Goal: Find specific page/section: Find specific page/section

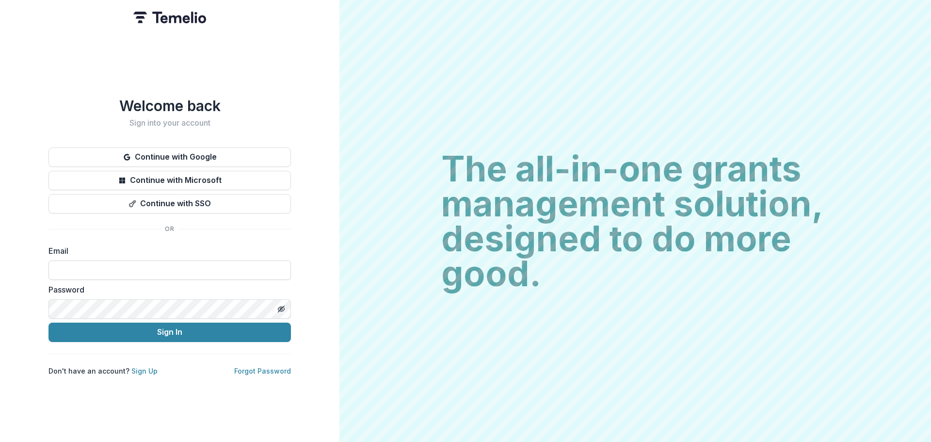
click at [176, 260] on input at bounding box center [169, 269] width 242 height 19
type input "**********"
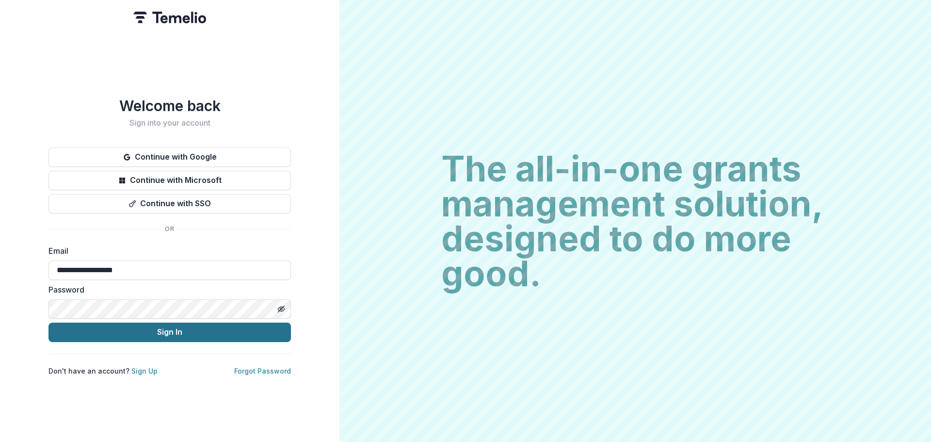
click at [171, 325] on button "Sign In" at bounding box center [169, 331] width 242 height 19
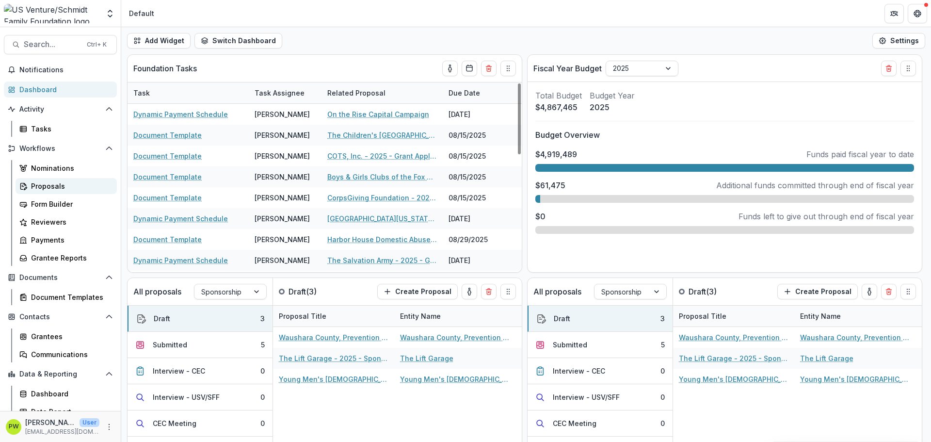
click at [60, 189] on div "Proposals" at bounding box center [70, 186] width 78 height 10
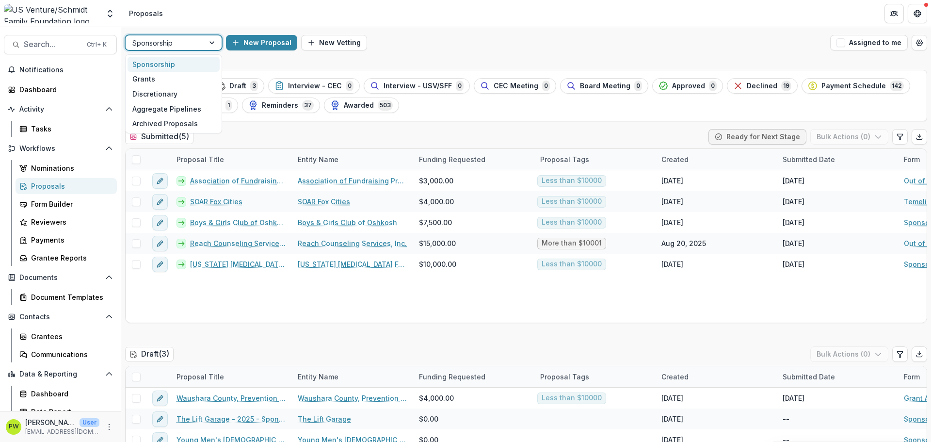
click at [193, 45] on div at bounding box center [164, 43] width 65 height 12
click at [181, 77] on div "Grants" at bounding box center [174, 79] width 92 height 15
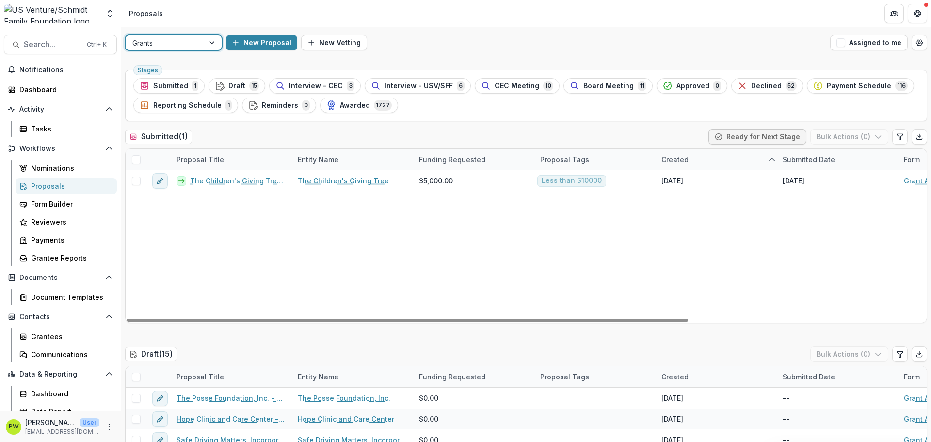
click at [186, 47] on div at bounding box center [164, 43] width 65 height 12
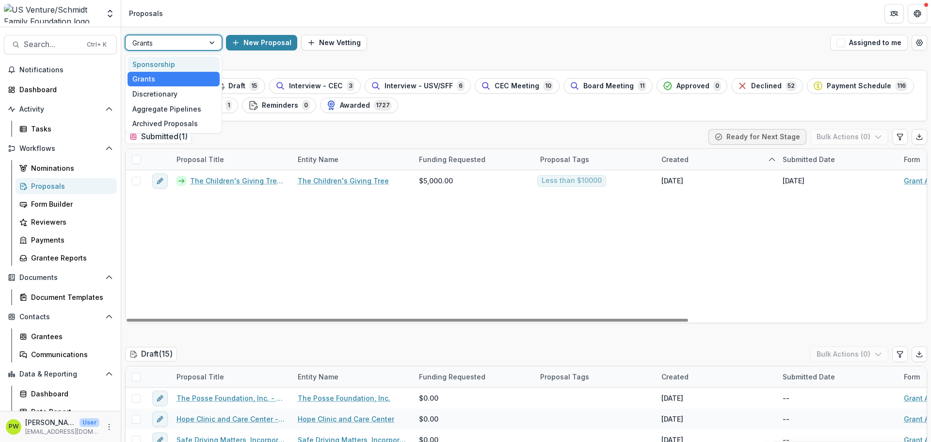
click at [184, 60] on div "Sponsorship" at bounding box center [174, 64] width 92 height 15
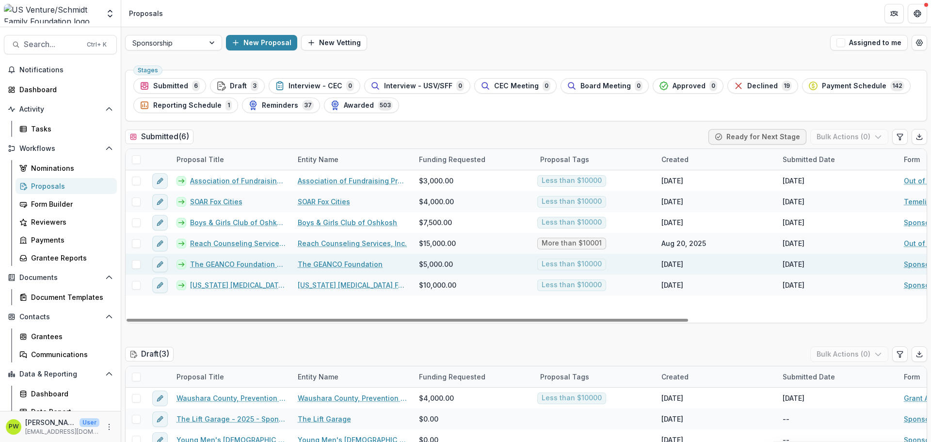
click at [135, 263] on span at bounding box center [136, 264] width 9 height 9
click at [240, 265] on link "The GEANCO Foundation - 2025 - Sponsorship Application Grant" at bounding box center [238, 264] width 96 height 10
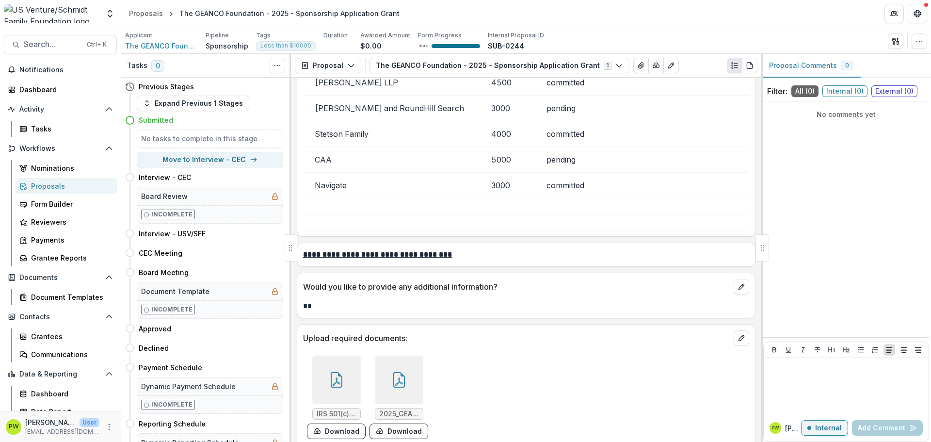
scroll to position [2544, 0]
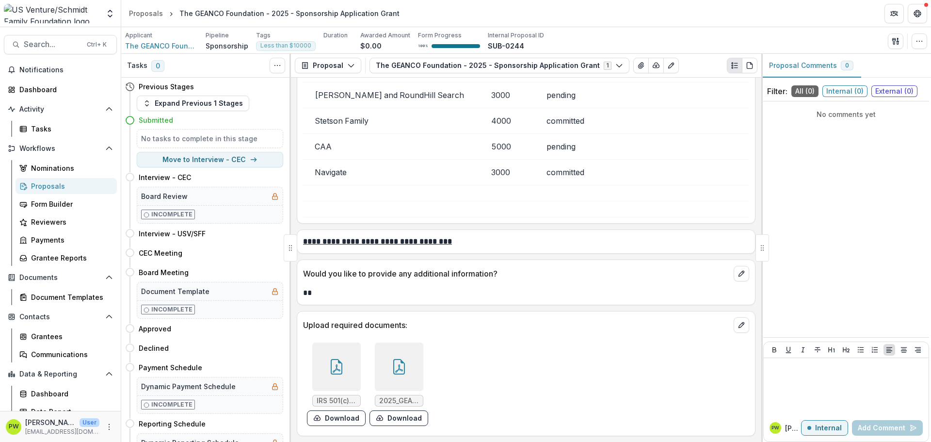
click at [394, 367] on icon at bounding box center [399, 367] width 16 height 16
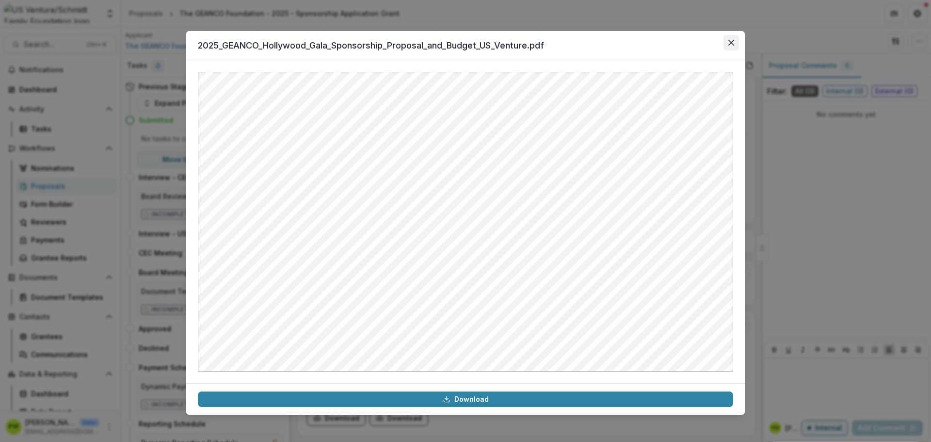
click at [728, 44] on button "Close" at bounding box center [731, 43] width 16 height 16
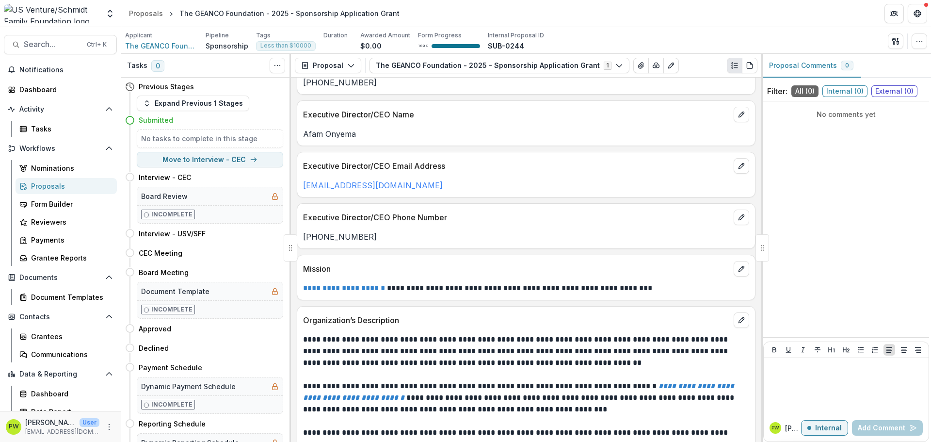
scroll to position [0, 0]
